Goal: Task Accomplishment & Management: Manage account settings

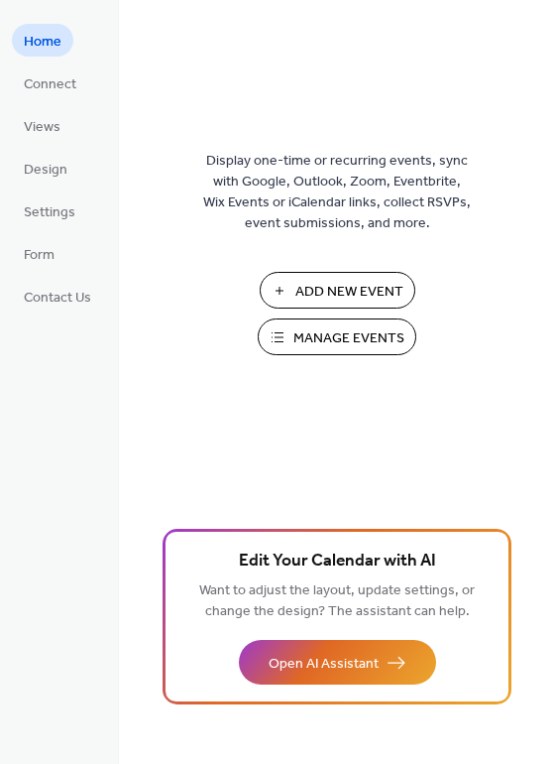
click at [340, 337] on span "Manage Events" at bounding box center [349, 338] width 111 height 21
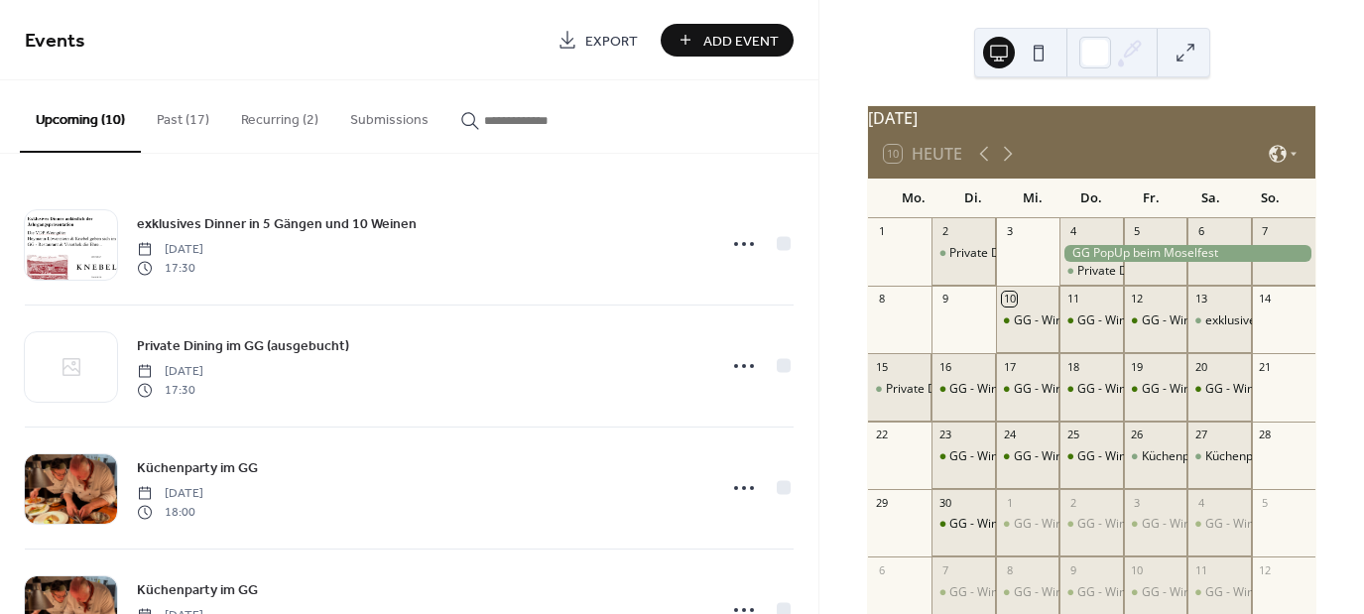
click at [285, 127] on button "Recurring (2)" at bounding box center [279, 115] width 109 height 70
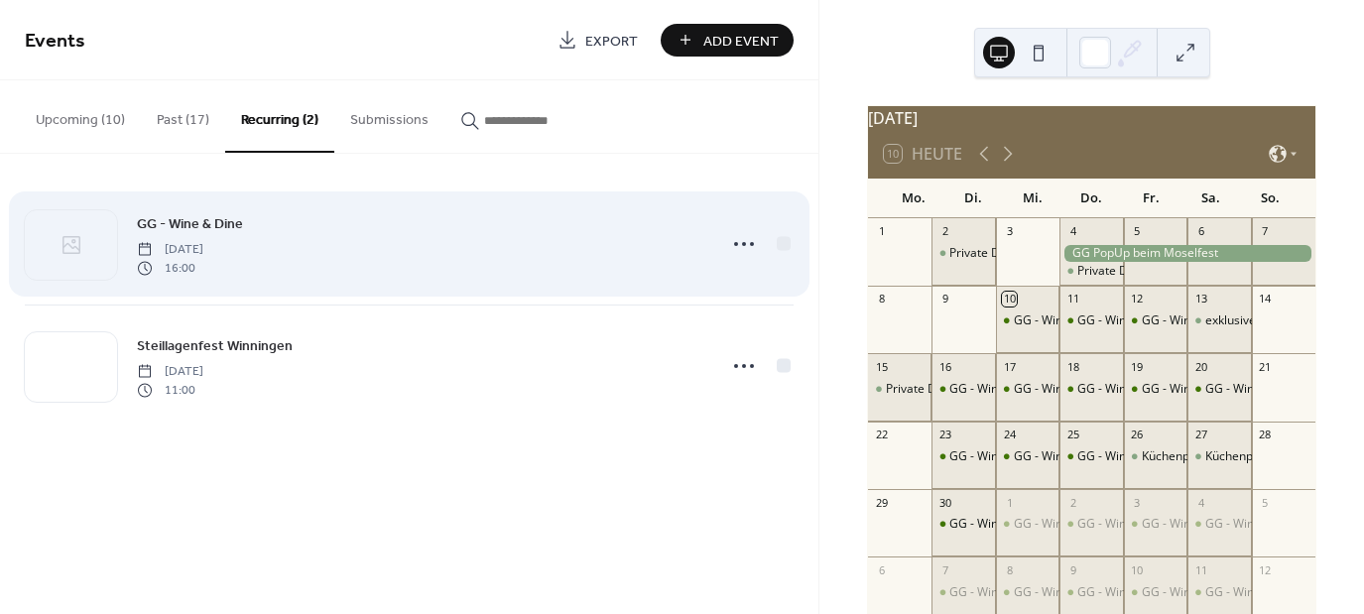
click at [205, 216] on span "GG - Wine & Dine" at bounding box center [190, 224] width 106 height 21
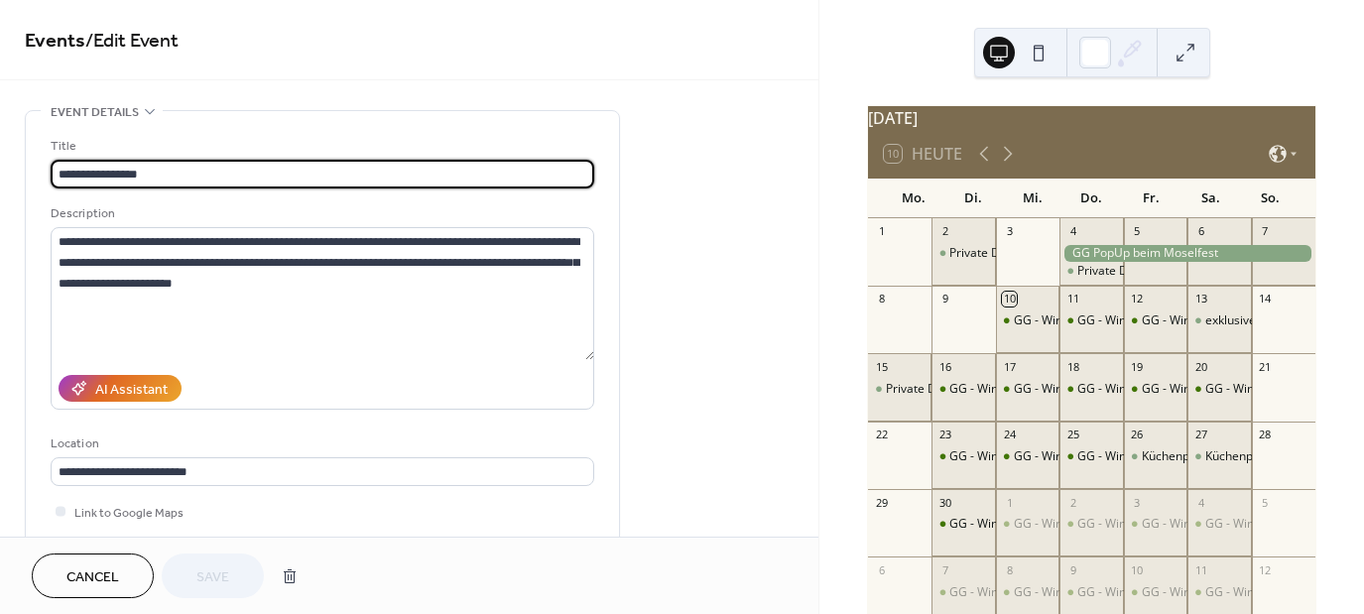
type input "**********"
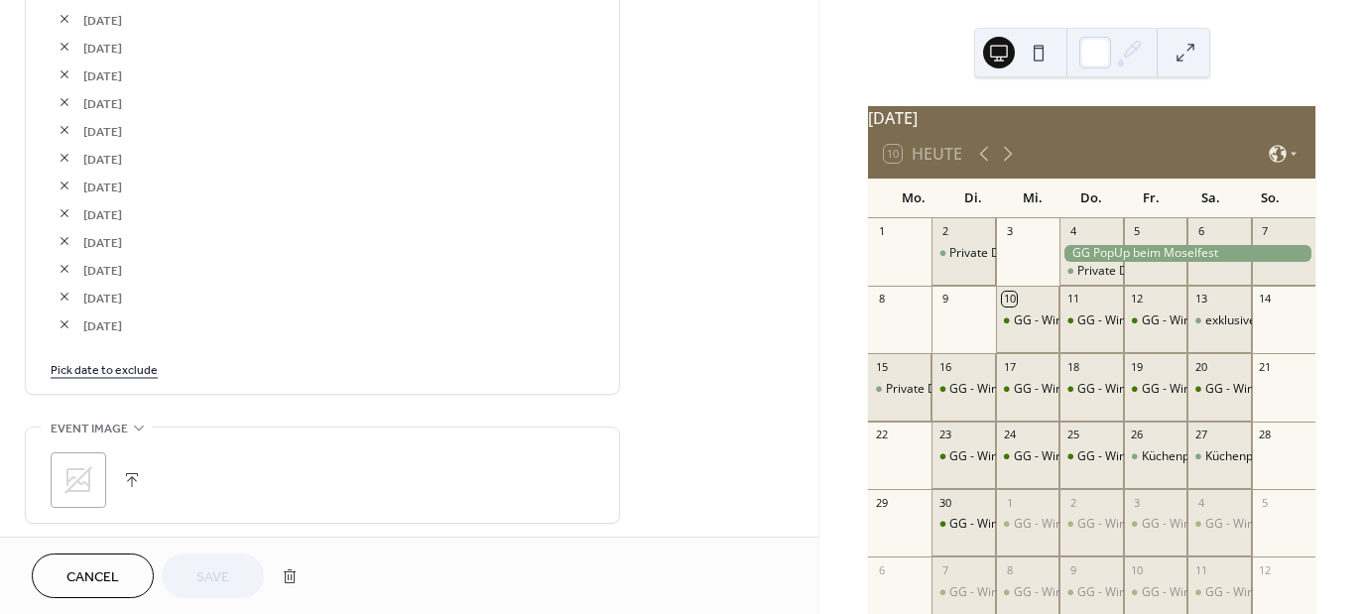
scroll to position [1411, 0]
click at [109, 369] on link "Pick date to exclude" at bounding box center [104, 367] width 107 height 21
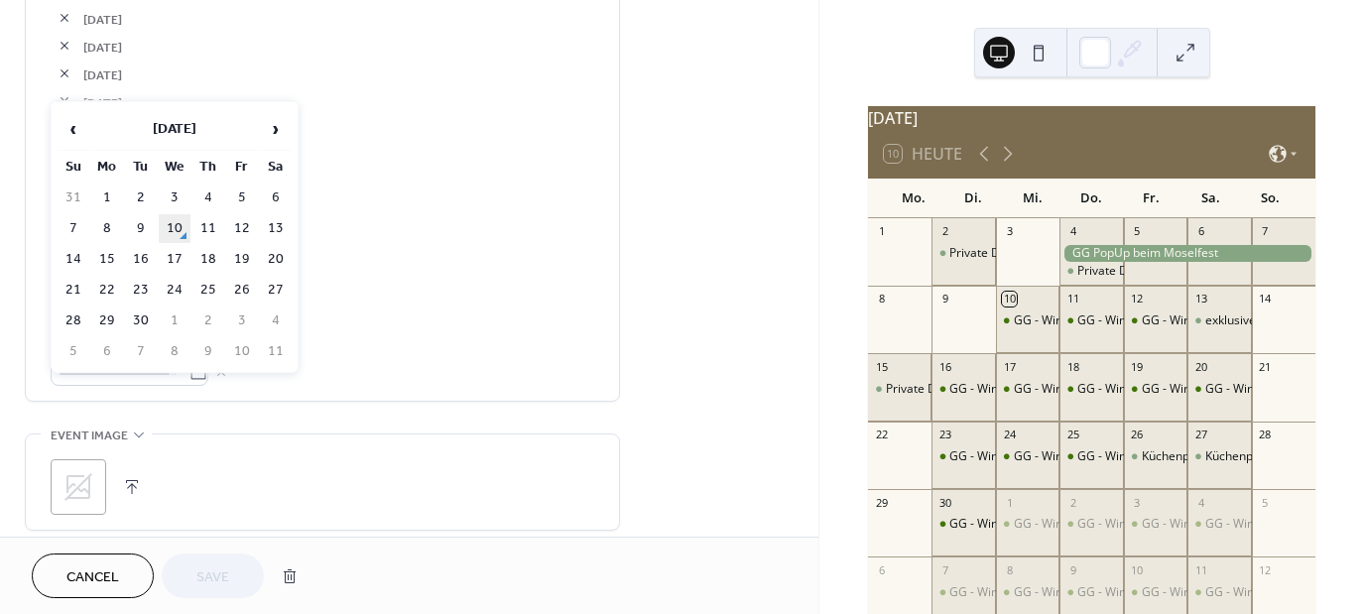
click at [171, 228] on td "10" at bounding box center [175, 228] width 32 height 29
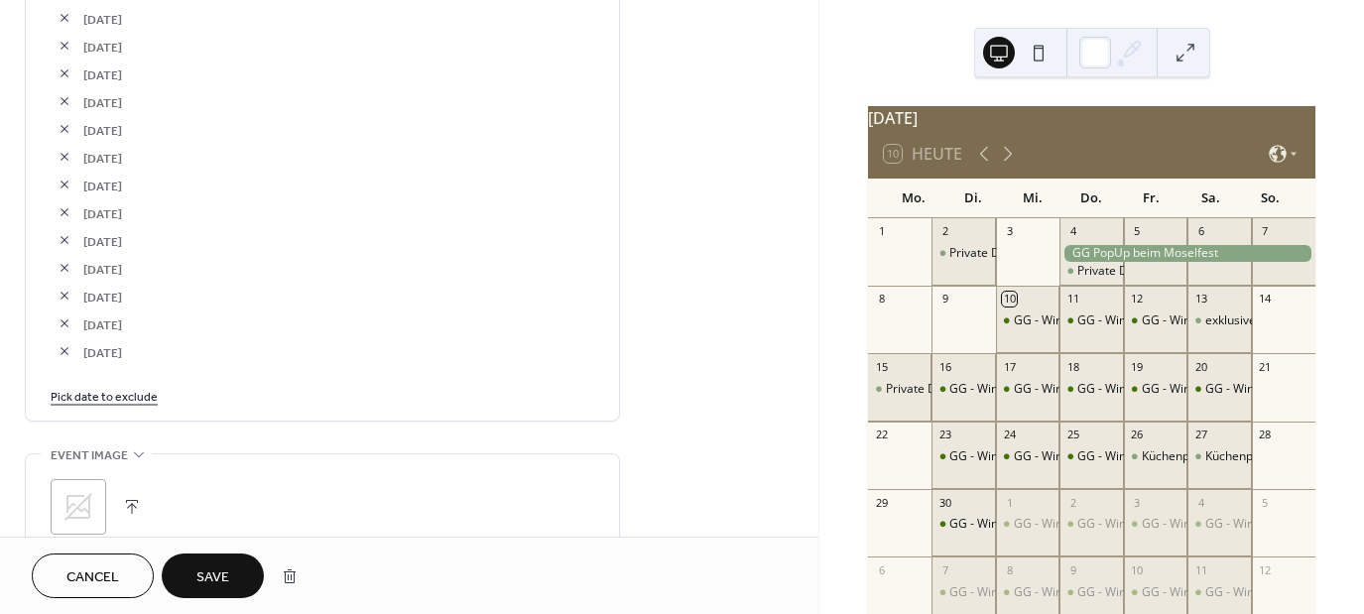
click at [208, 576] on span "Save" at bounding box center [212, 577] width 33 height 21
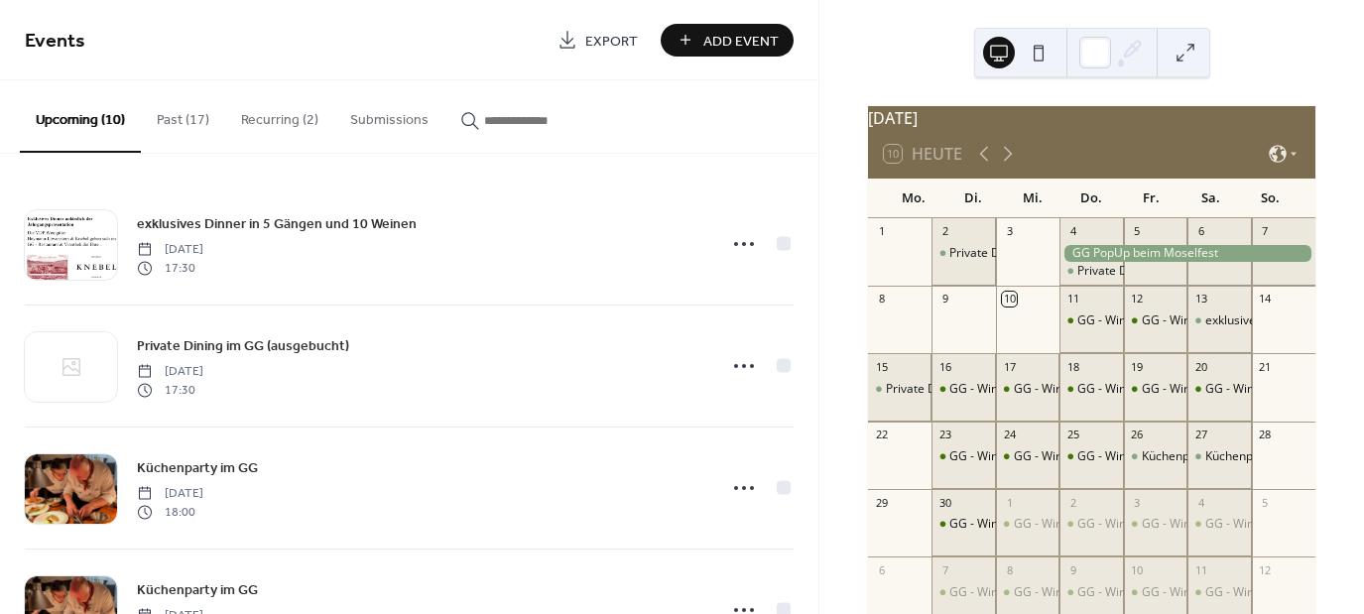
click at [735, 38] on span "Add Event" at bounding box center [740, 41] width 75 height 21
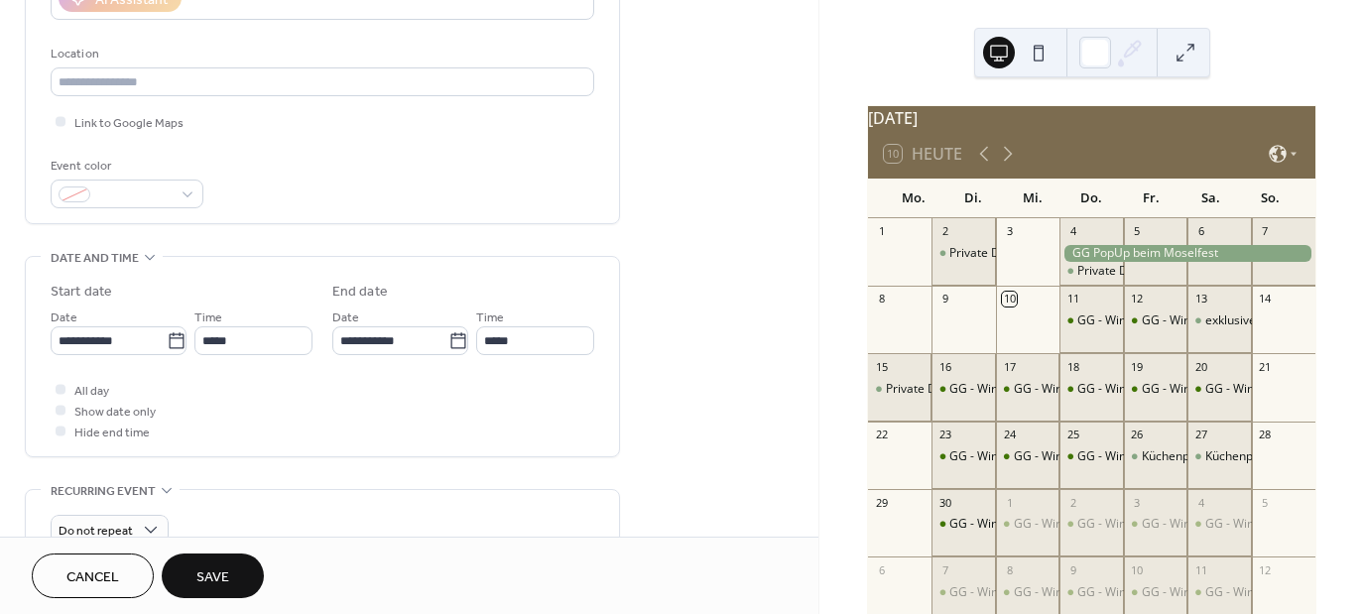
scroll to position [396, 0]
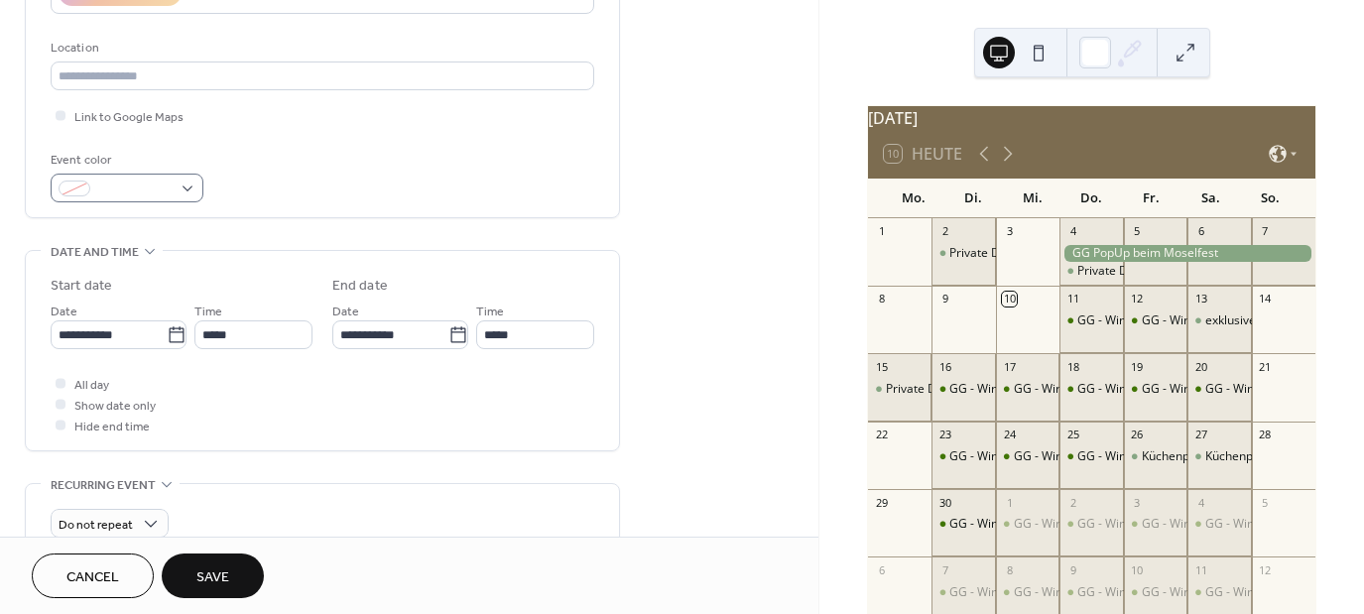
type input "**********"
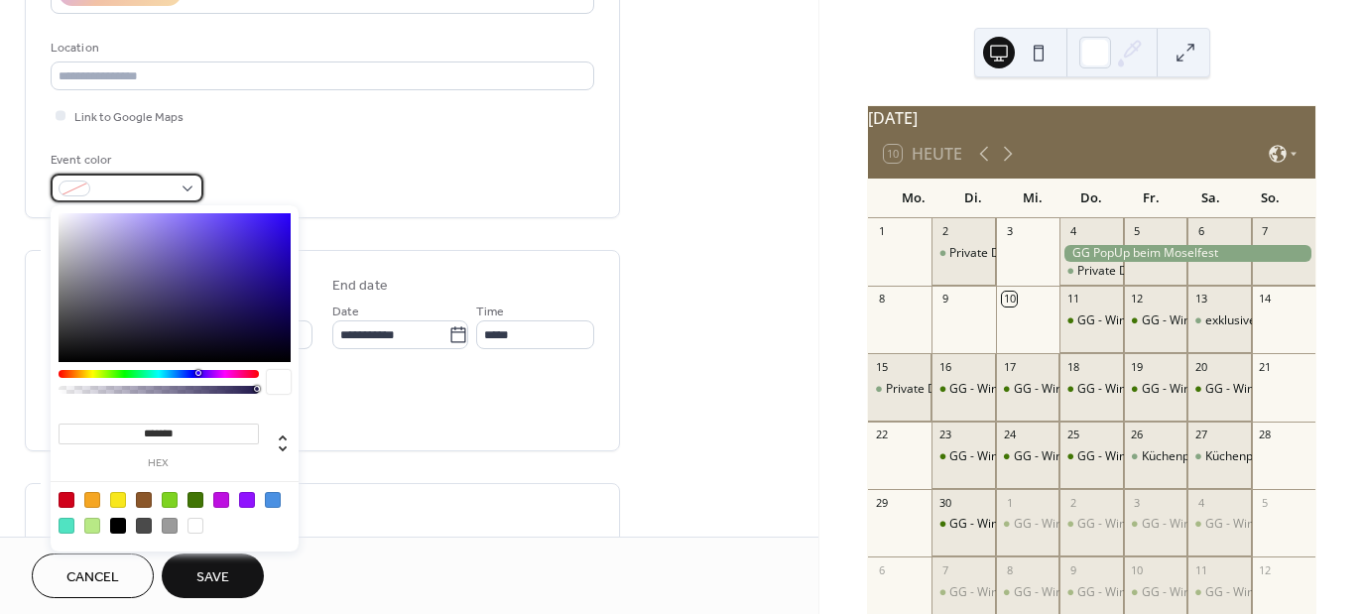
click at [186, 186] on div at bounding box center [127, 188] width 153 height 29
click at [65, 501] on div at bounding box center [67, 500] width 16 height 16
type input "*******"
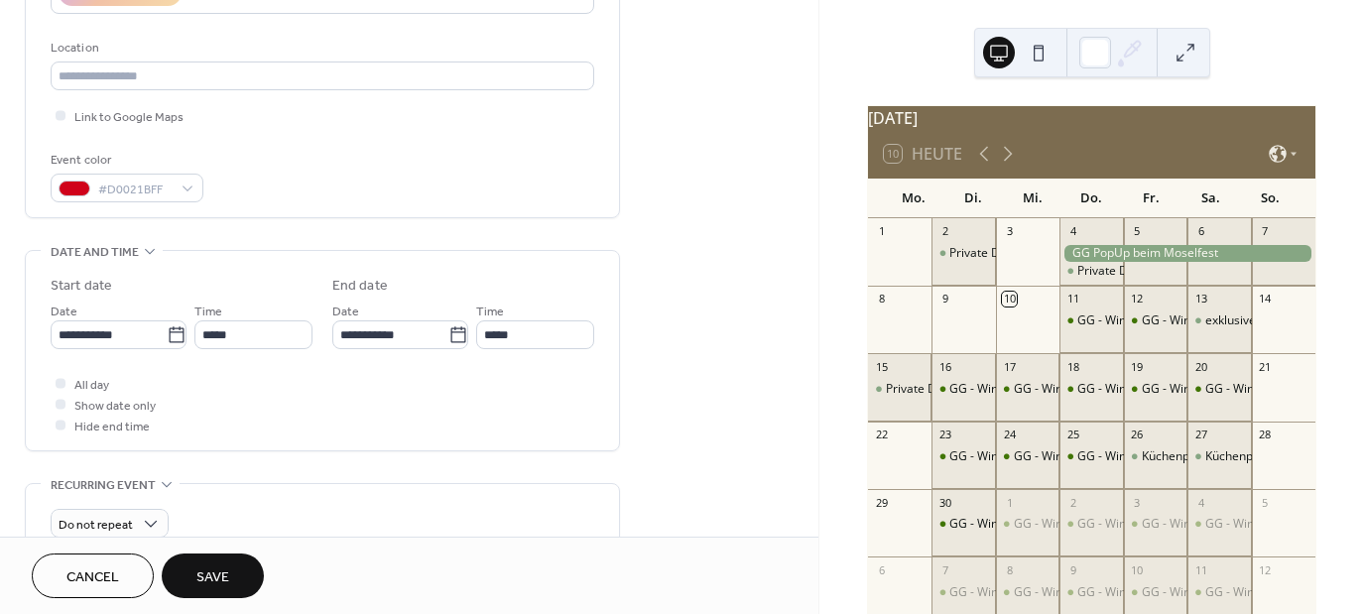
click at [672, 272] on div "**********" at bounding box center [409, 470] width 818 height 1512
click at [63, 382] on div at bounding box center [61, 383] width 10 height 10
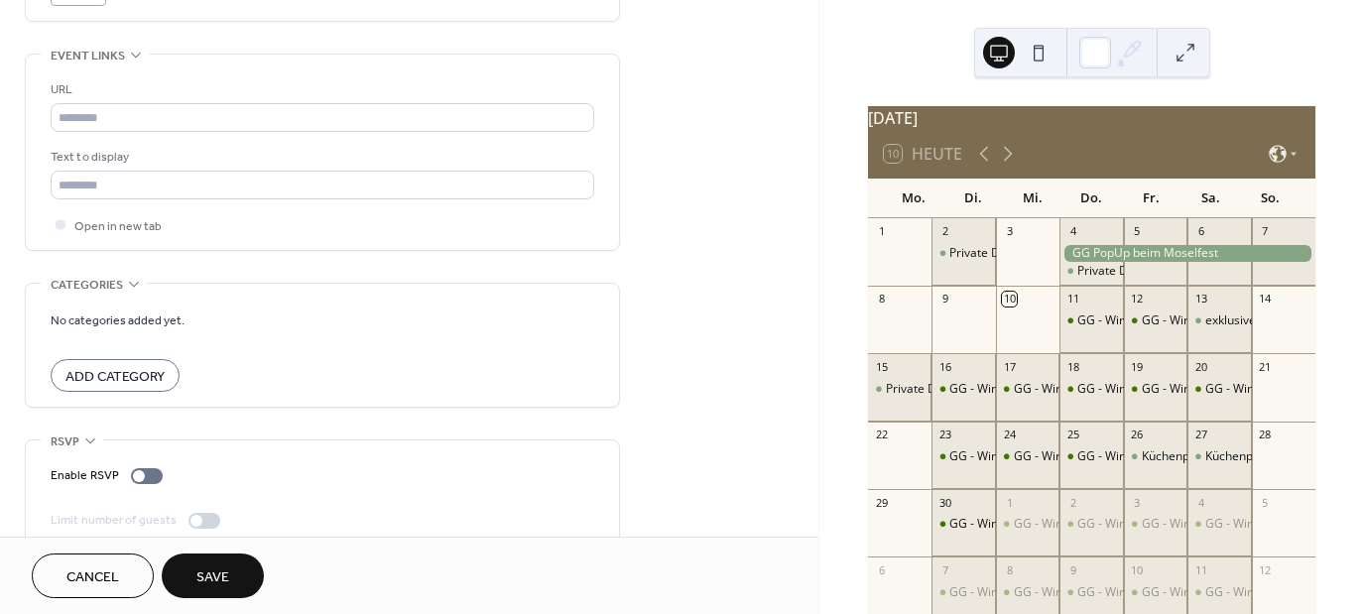
scroll to position [1083, 0]
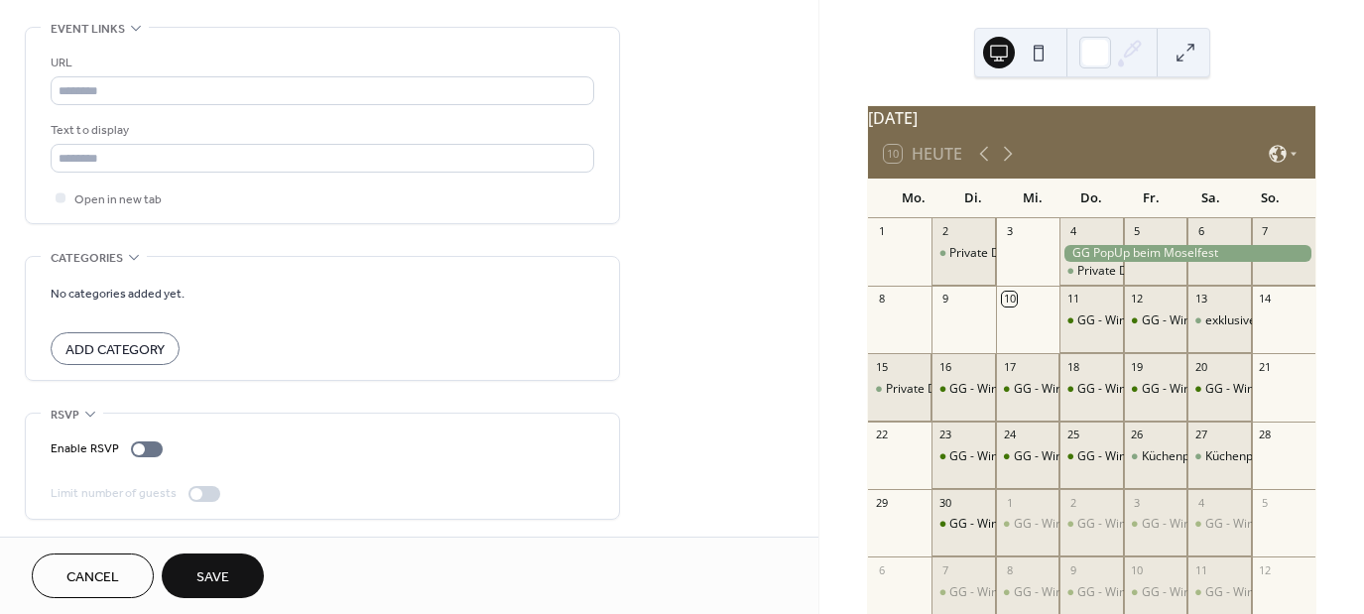
click at [208, 576] on span "Save" at bounding box center [212, 577] width 33 height 21
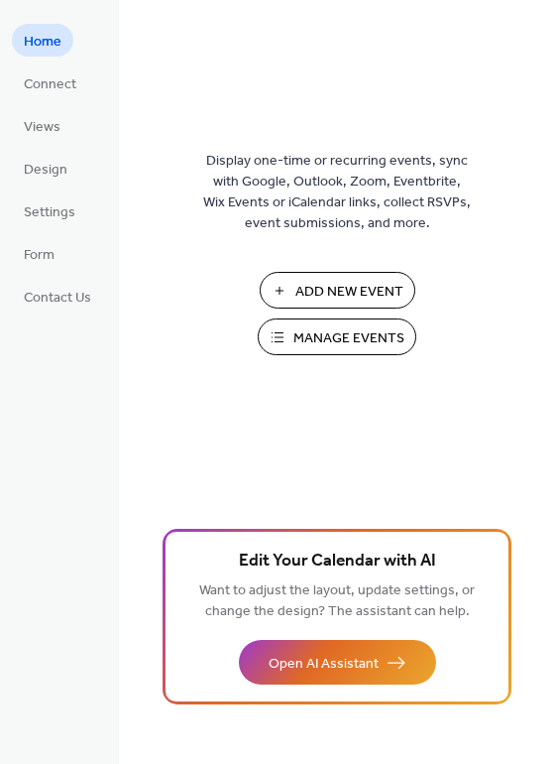
click at [337, 343] on span "Manage Events" at bounding box center [349, 338] width 111 height 21
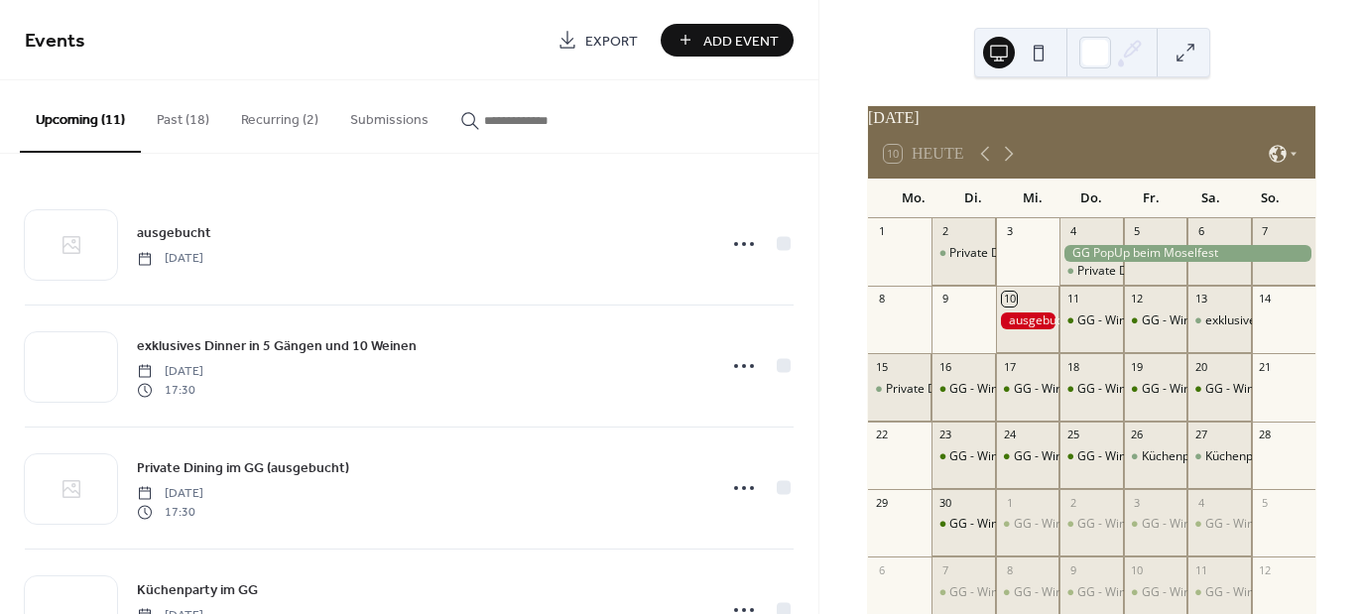
click at [720, 41] on span "Add Event" at bounding box center [740, 41] width 75 height 21
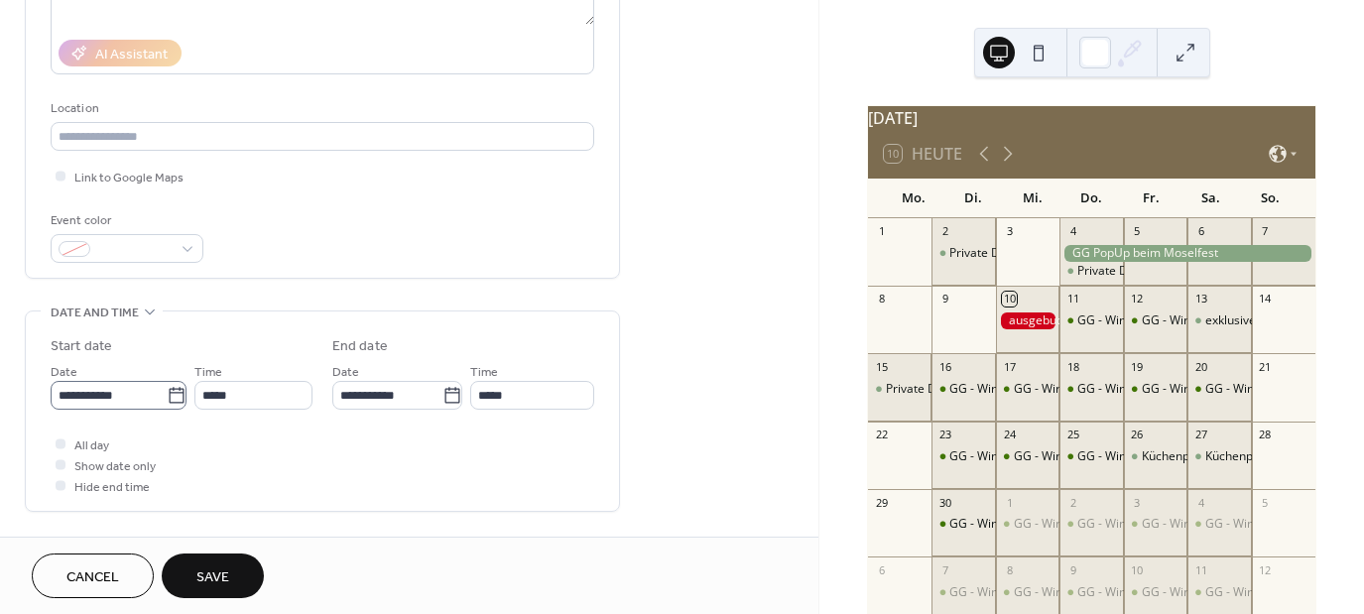
type input "**********"
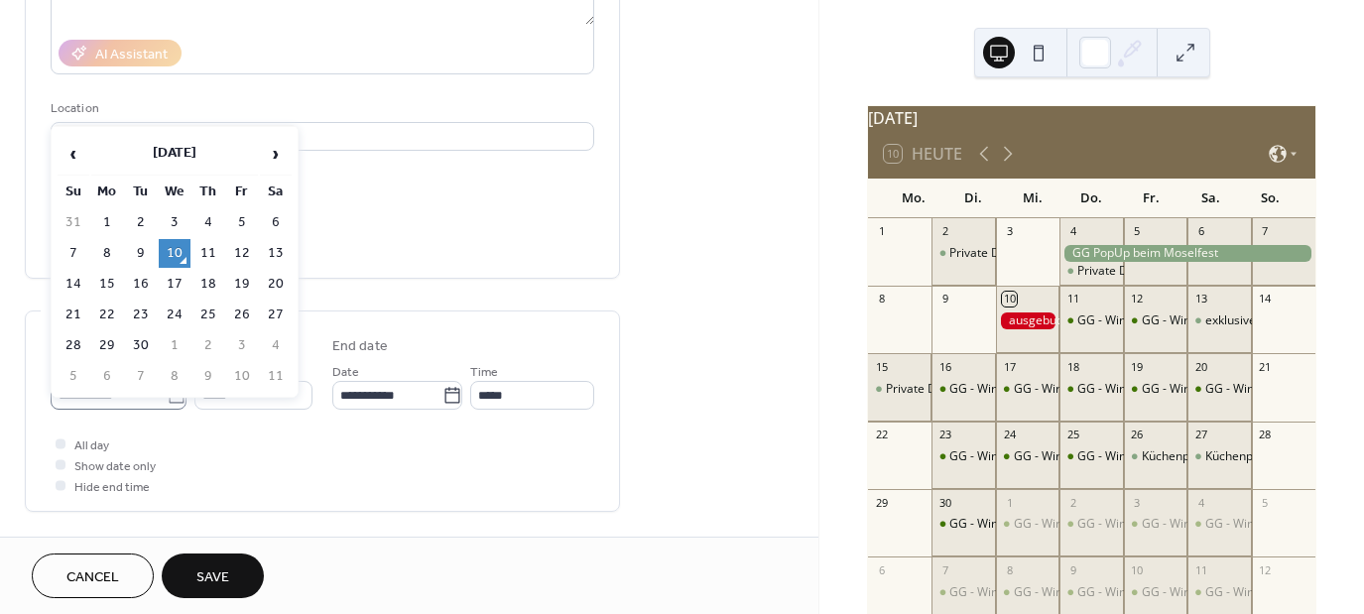
click at [171, 397] on icon at bounding box center [177, 396] width 20 height 20
click at [167, 397] on input "**********" at bounding box center [109, 395] width 116 height 29
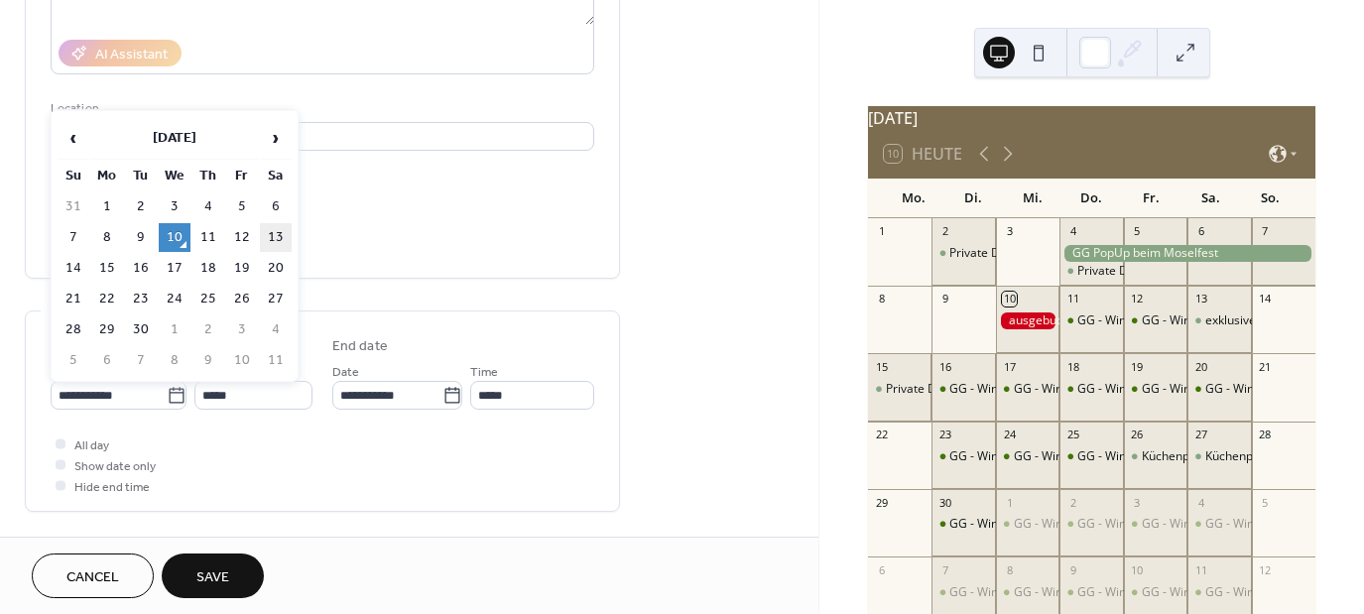
click at [276, 242] on td "13" at bounding box center [276, 237] width 32 height 29
type input "**********"
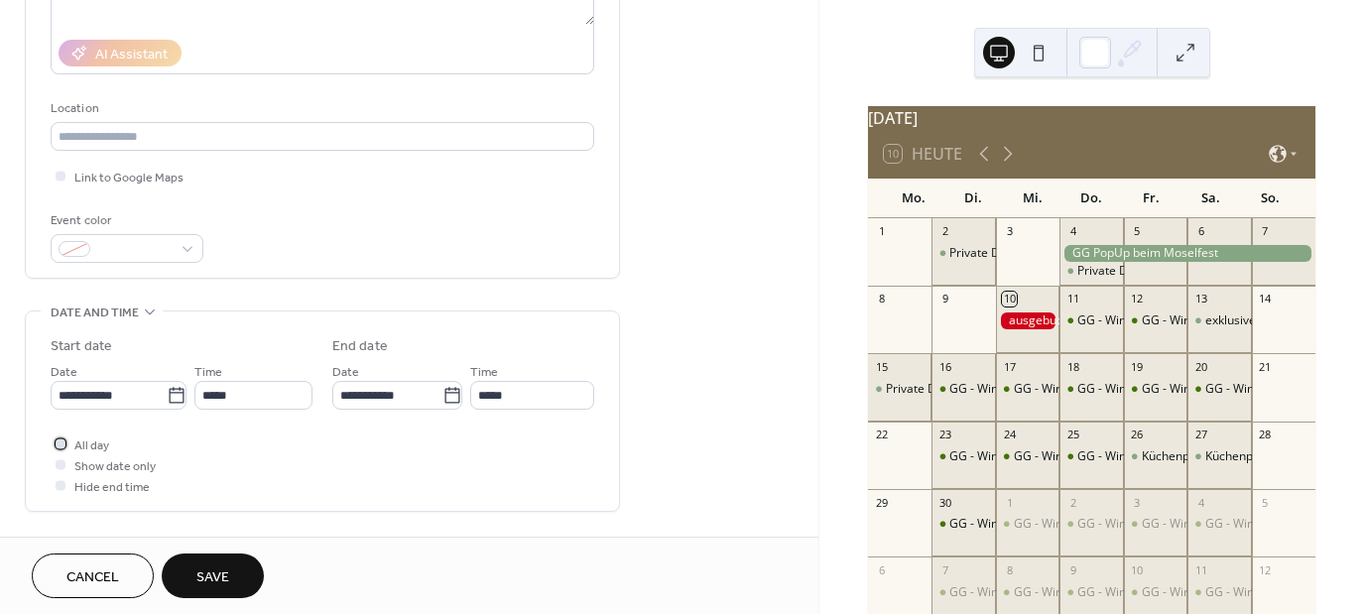
click at [61, 442] on div at bounding box center [61, 443] width 10 height 10
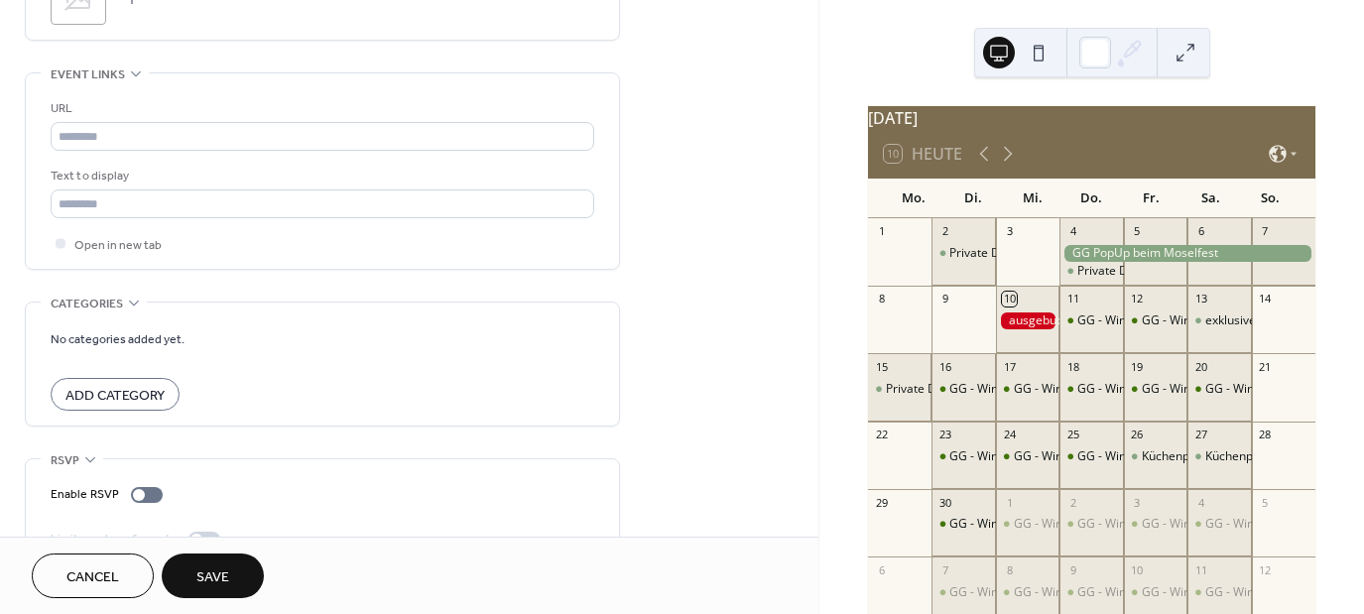
scroll to position [1038, 0]
click at [216, 575] on span "Save" at bounding box center [212, 577] width 33 height 21
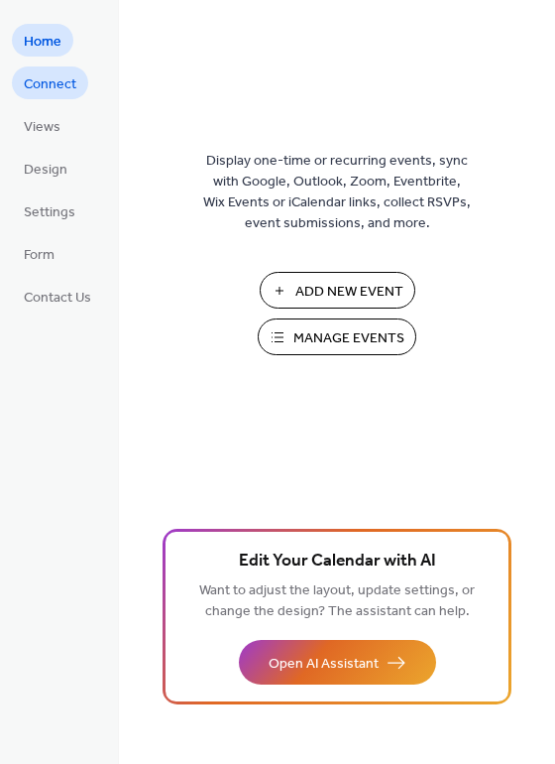
click at [42, 83] on span "Connect" at bounding box center [50, 84] width 53 height 21
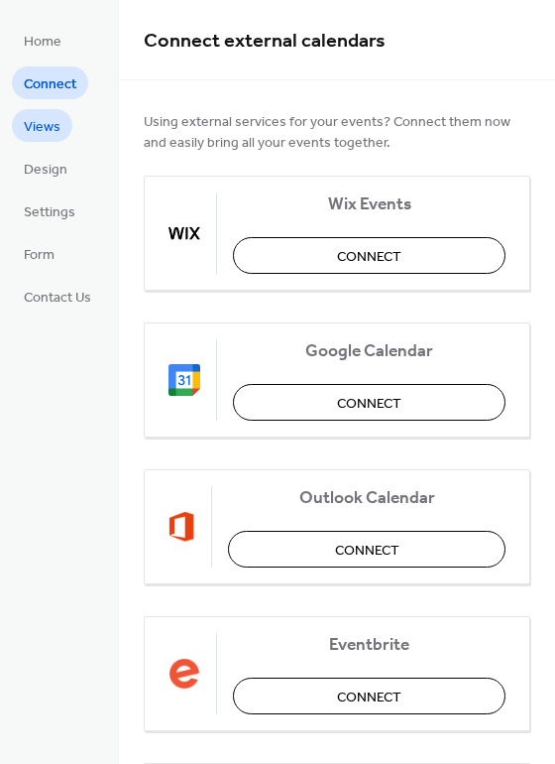
click at [33, 129] on span "Views" at bounding box center [42, 127] width 37 height 21
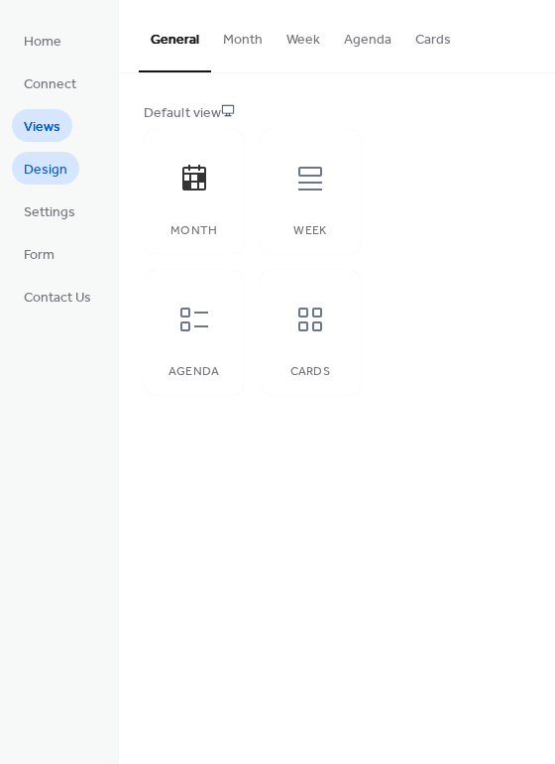
click at [43, 169] on span "Design" at bounding box center [46, 170] width 44 height 21
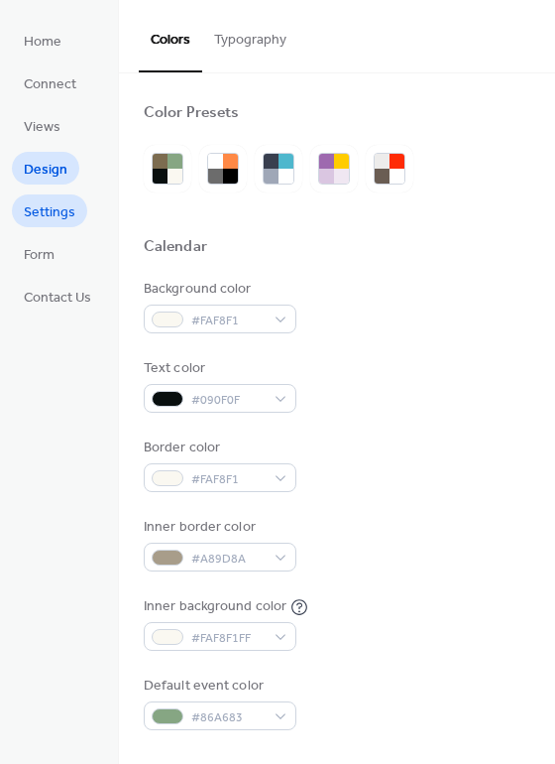
click at [51, 206] on span "Settings" at bounding box center [50, 212] width 52 height 21
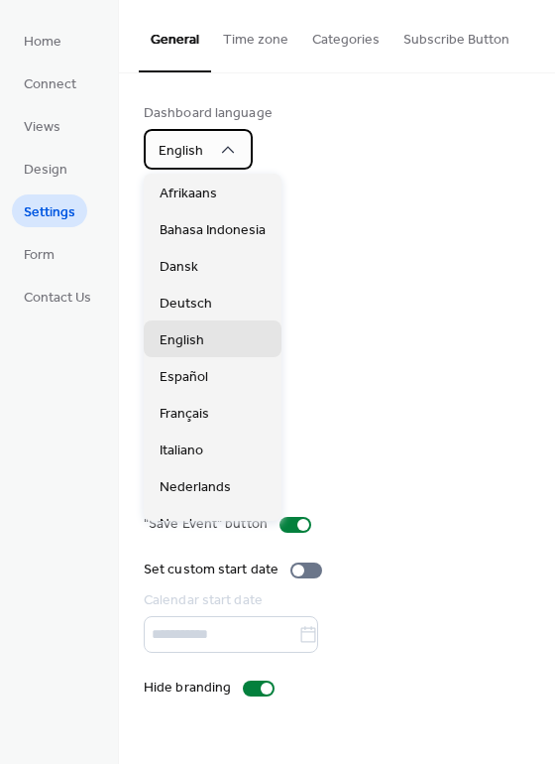
click at [231, 151] on icon at bounding box center [228, 150] width 20 height 20
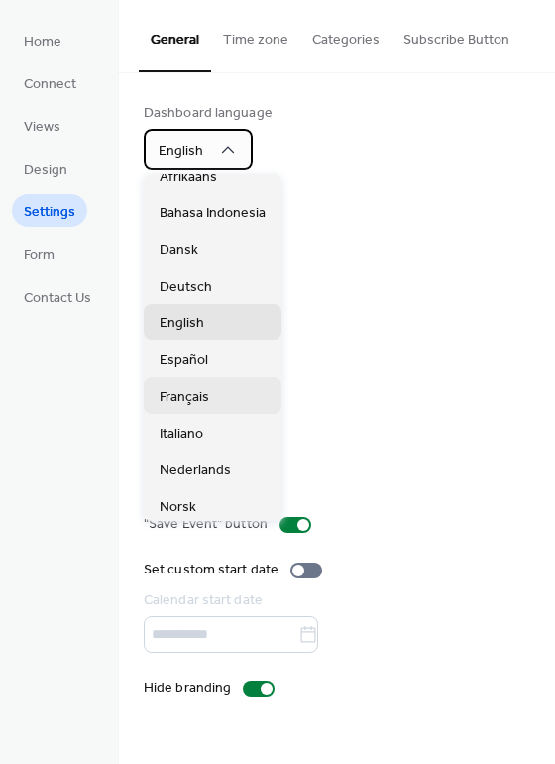
scroll to position [23, 0]
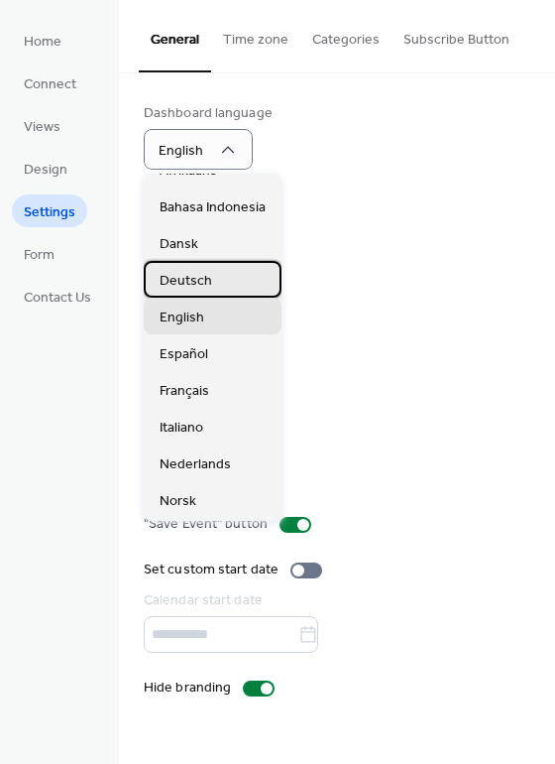
click at [195, 279] on span "Deutsch" at bounding box center [186, 280] width 53 height 21
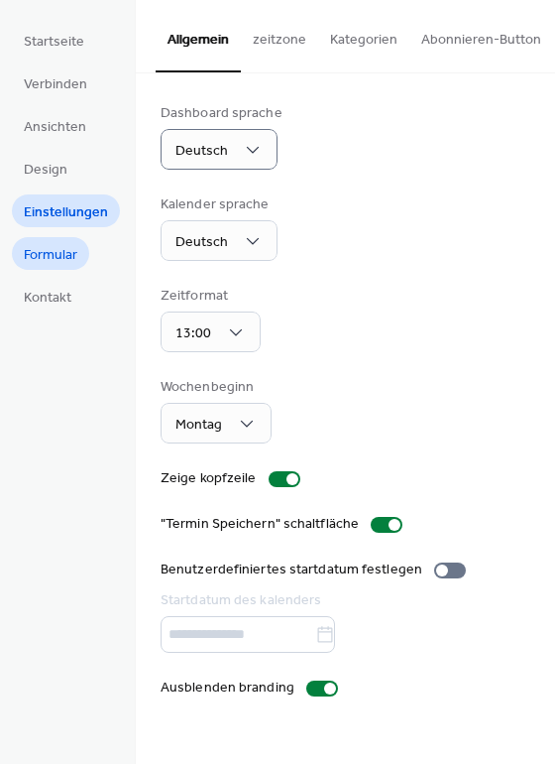
click at [54, 260] on span "Formular" at bounding box center [51, 255] width 54 height 21
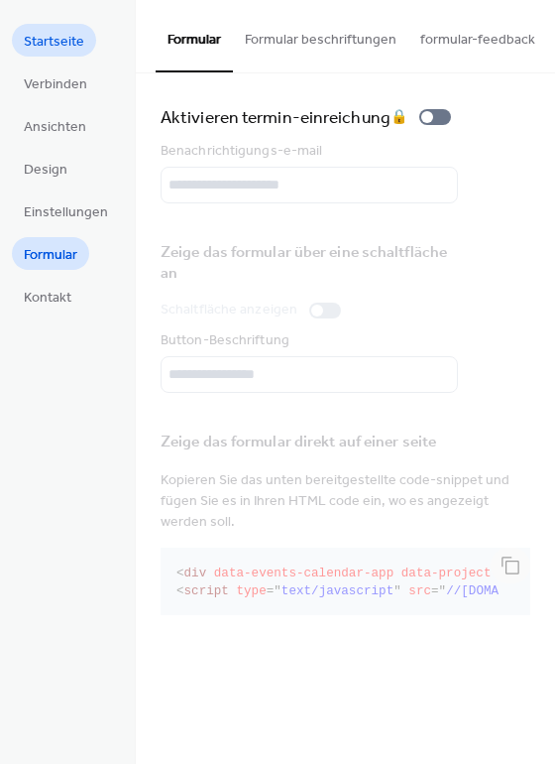
click at [37, 44] on span "Startseite" at bounding box center [54, 42] width 60 height 21
